Goal: Task Accomplishment & Management: Manage account settings

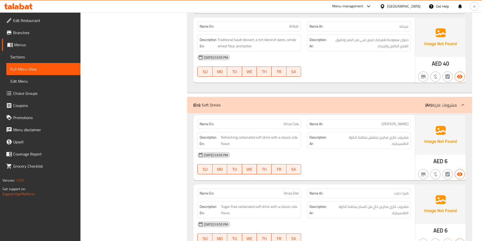
scroll to position [2492, 0]
click at [11, 7] on icon at bounding box center [10, 7] width 4 height 4
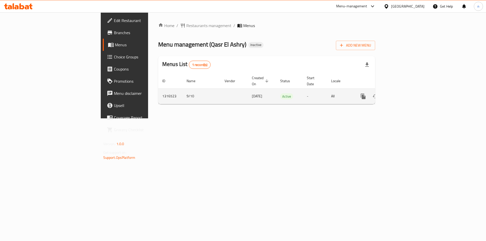
click at [402, 93] on icon "enhanced table" at bounding box center [399, 96] width 6 height 6
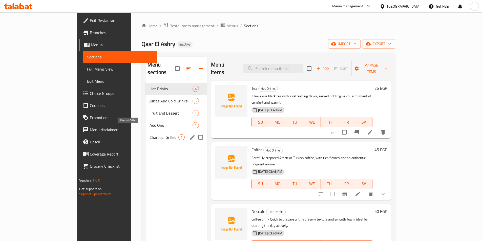
click at [149, 134] on span "Charcoal Grilled" at bounding box center [163, 137] width 29 height 6
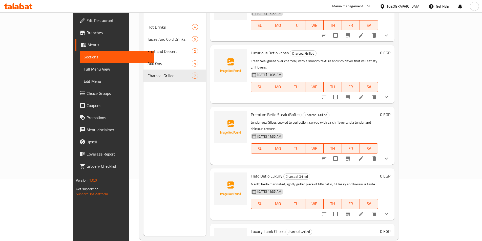
scroll to position [71, 0]
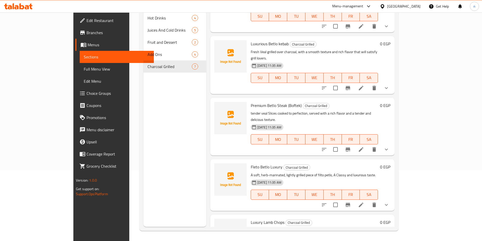
click at [258, 219] on span "Luxury Lamb Chops" at bounding box center [268, 223] width 34 height 8
copy span "Chops"
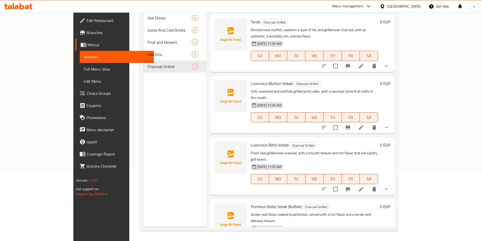
scroll to position [158, 0]
